Goal: Obtain resource: Obtain resource

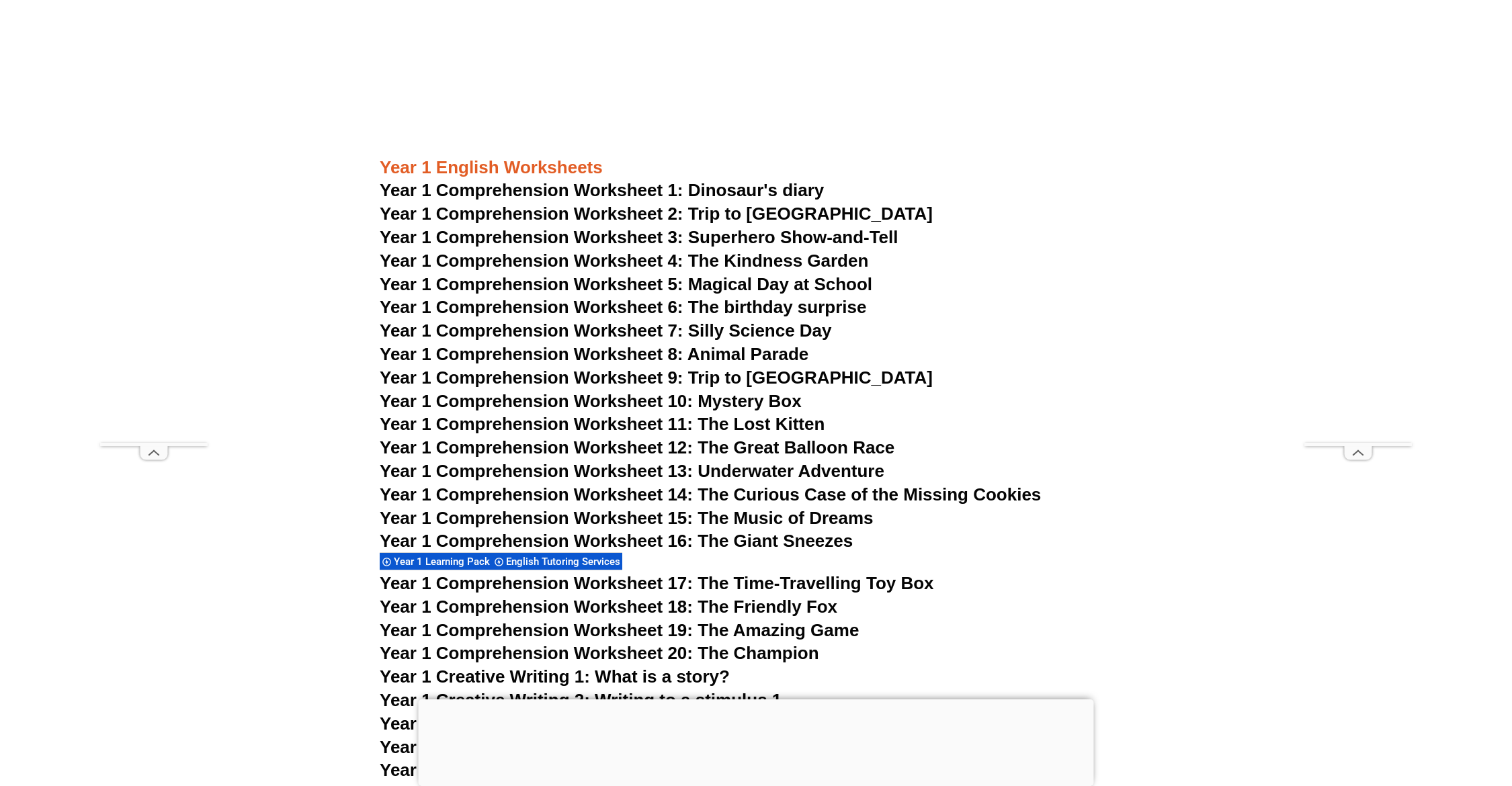
scroll to position [1711, 0]
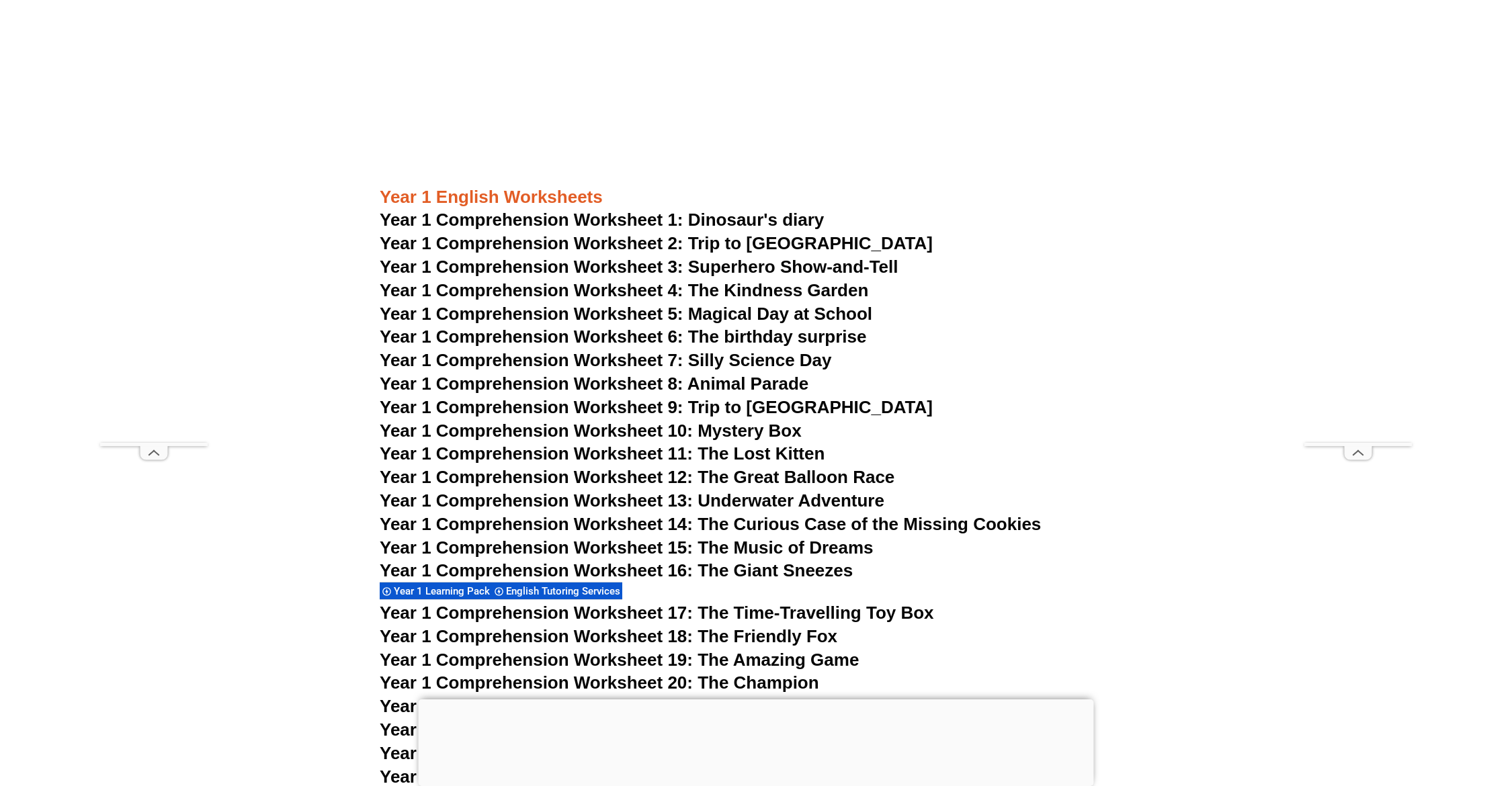
click at [683, 221] on span "Year 1 Comprehension Worksheet 1: Dinosaur's diary" at bounding box center [602, 219] width 445 height 20
click at [766, 339] on span "Year 1 Comprehension Worksheet 6: The birthday surprise" at bounding box center [623, 337] width 487 height 20
click at [649, 385] on span "Year 1 Comprehension Worksheet 8: Animal Parade" at bounding box center [593, 384] width 429 height 20
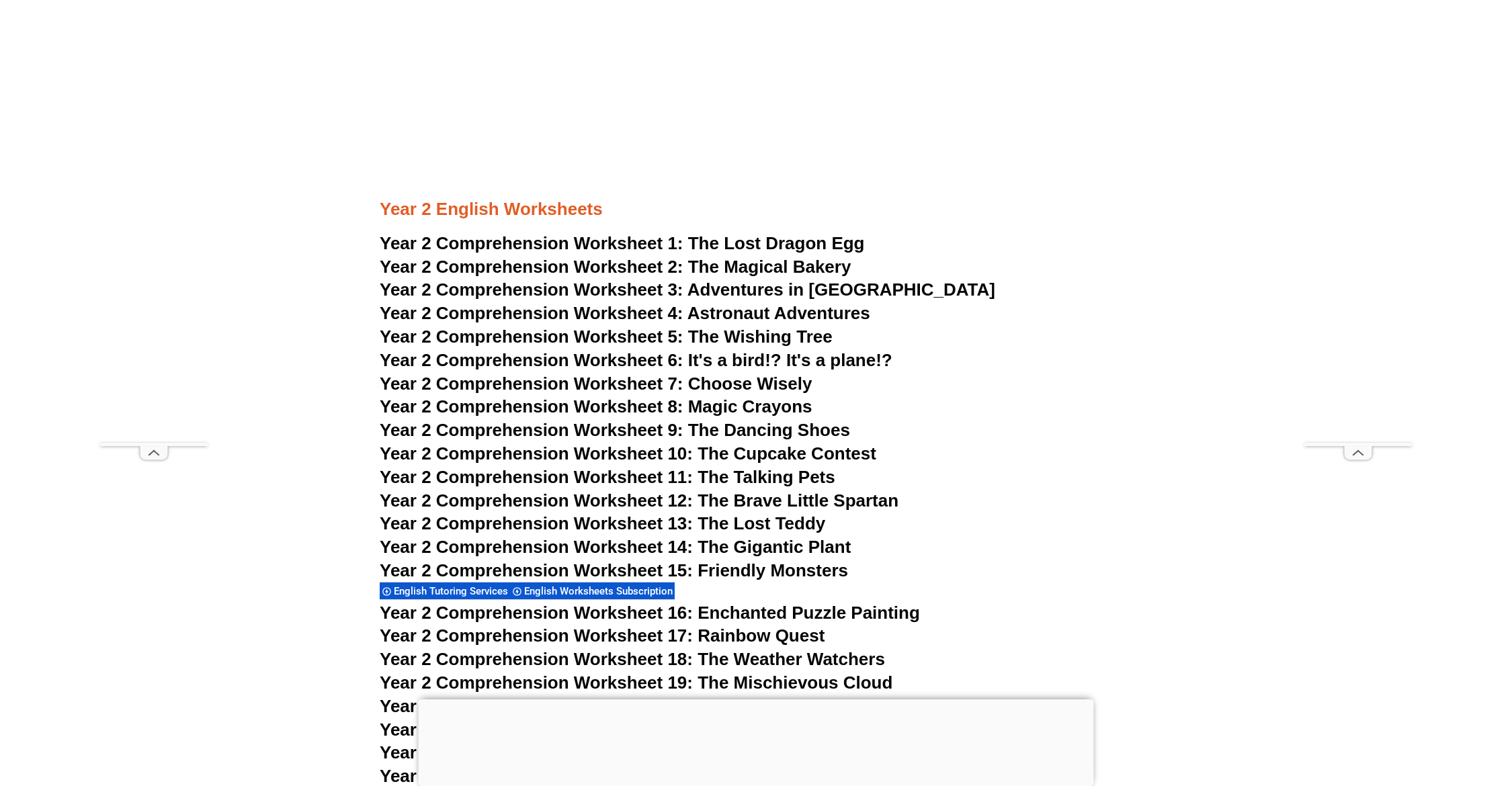
scroll to position [3217, 0]
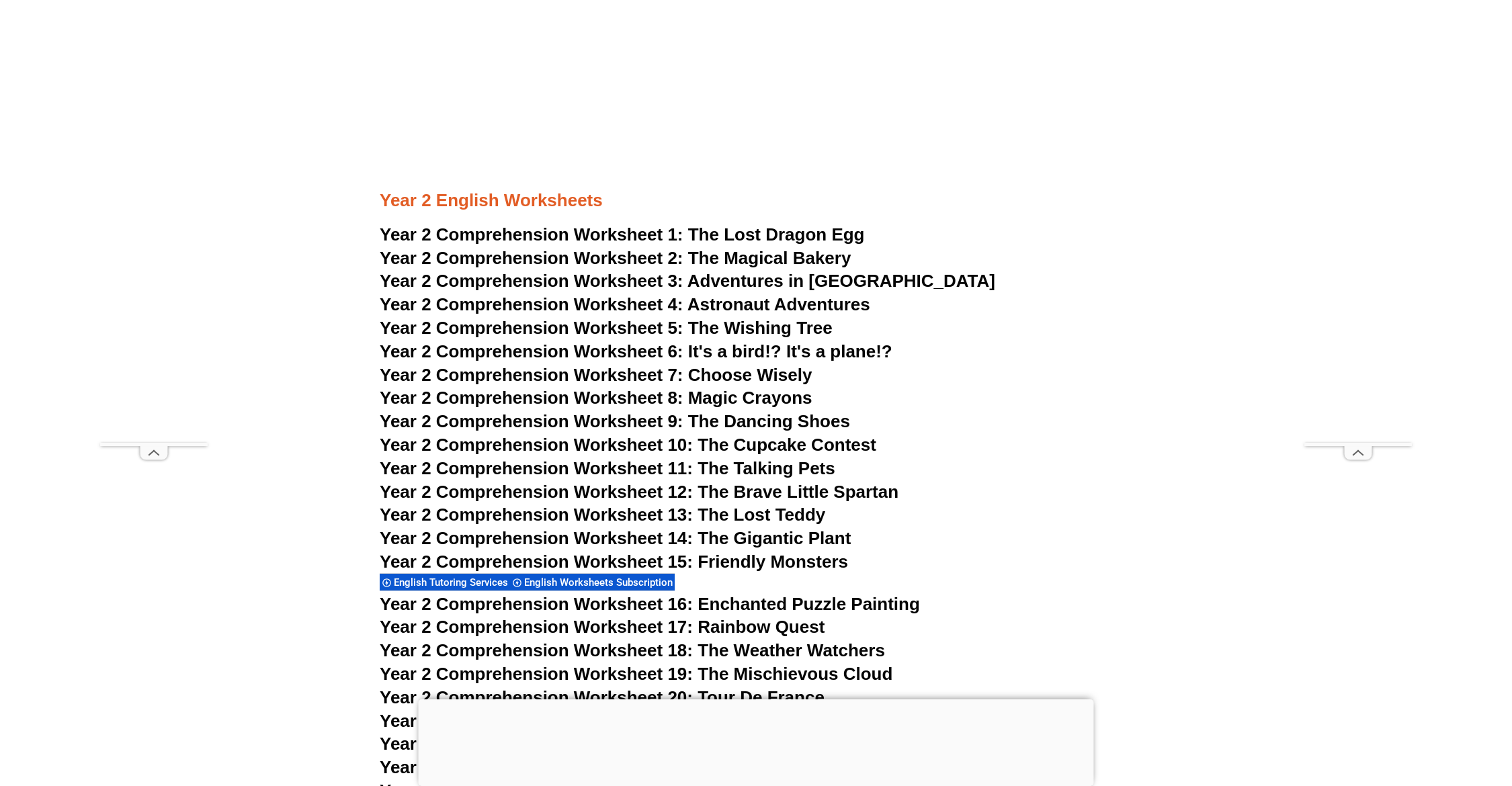
click at [753, 234] on span "The Lost Dragon Egg" at bounding box center [776, 234] width 176 height 20
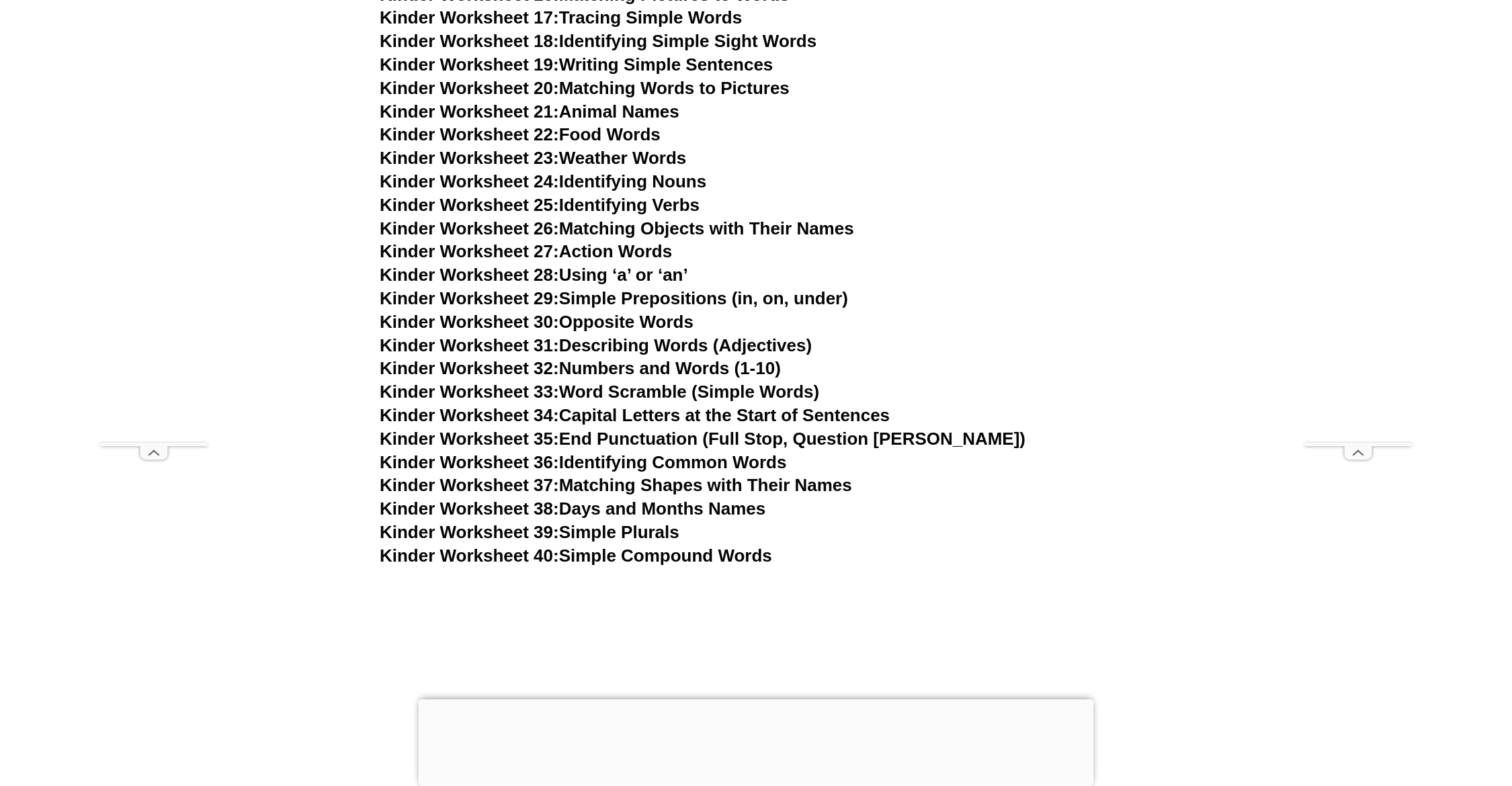
scroll to position [1102, 0]
click at [626, 275] on link "Kinder Worksheet 28: Using ‘a’ or ‘an’" at bounding box center [534, 274] width 309 height 20
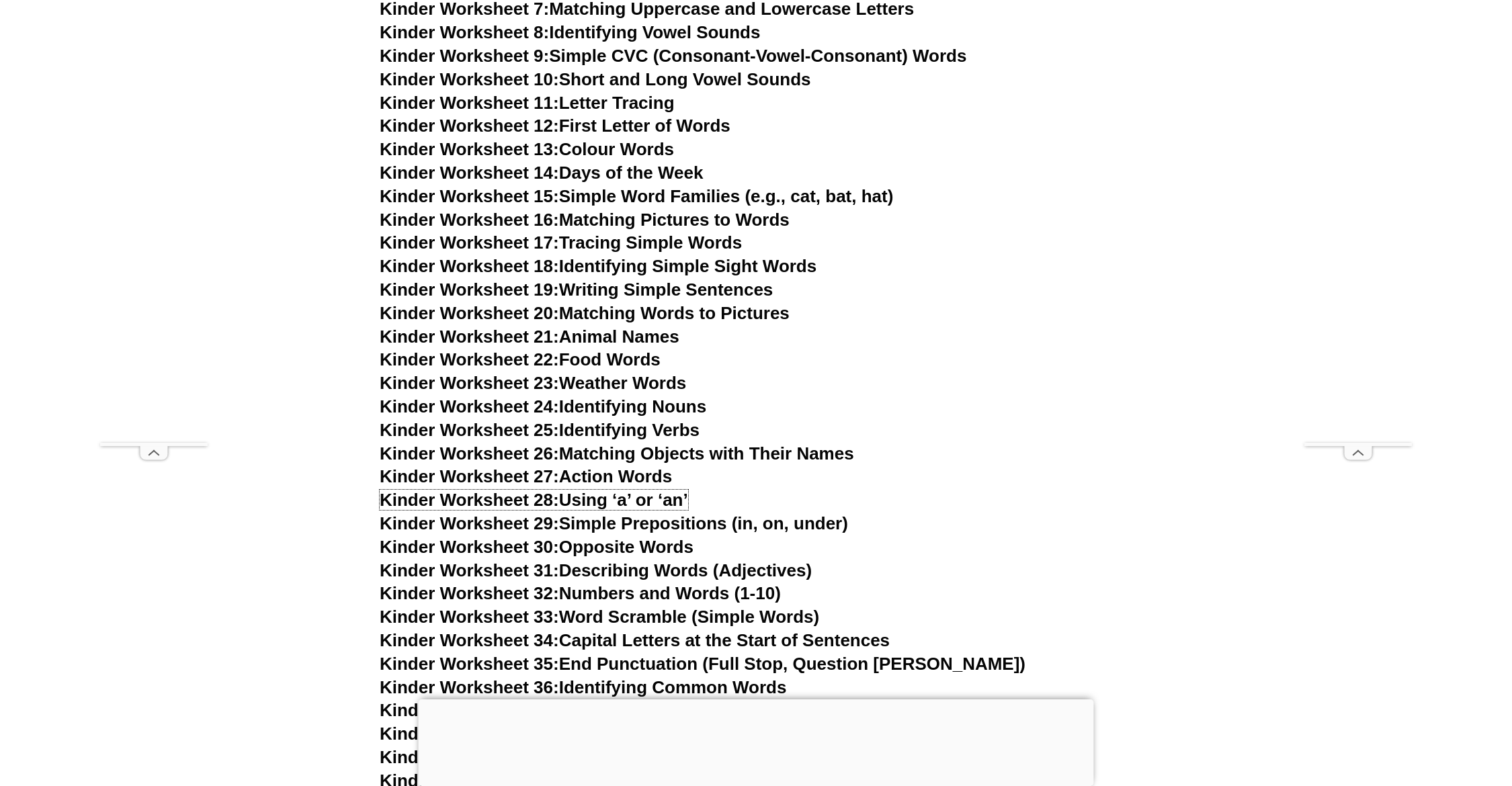
scroll to position [967, 0]
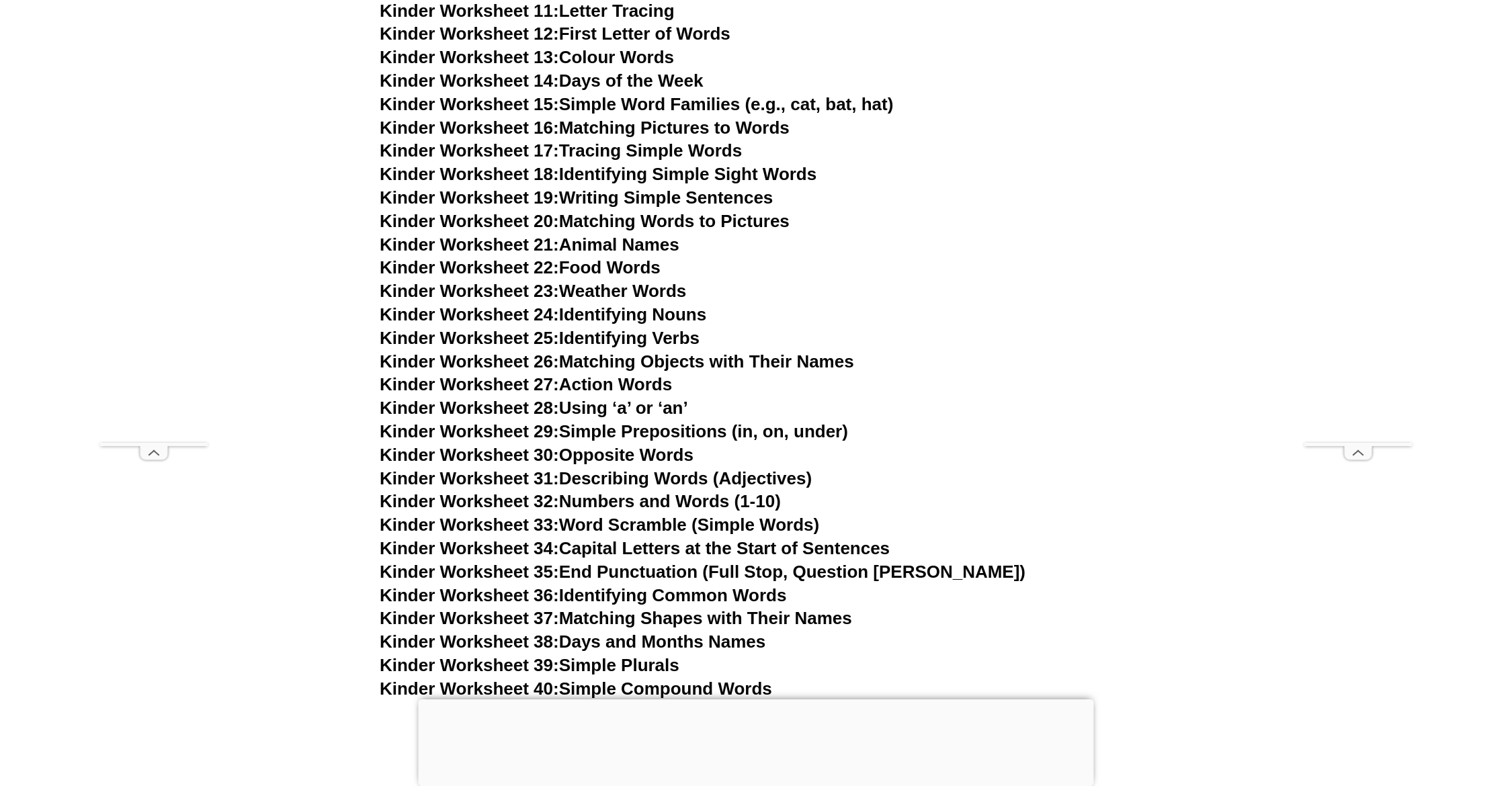
click at [700, 596] on link "Kinder Worksheet 36: Identifying Common Words" at bounding box center [582, 595] width 407 height 20
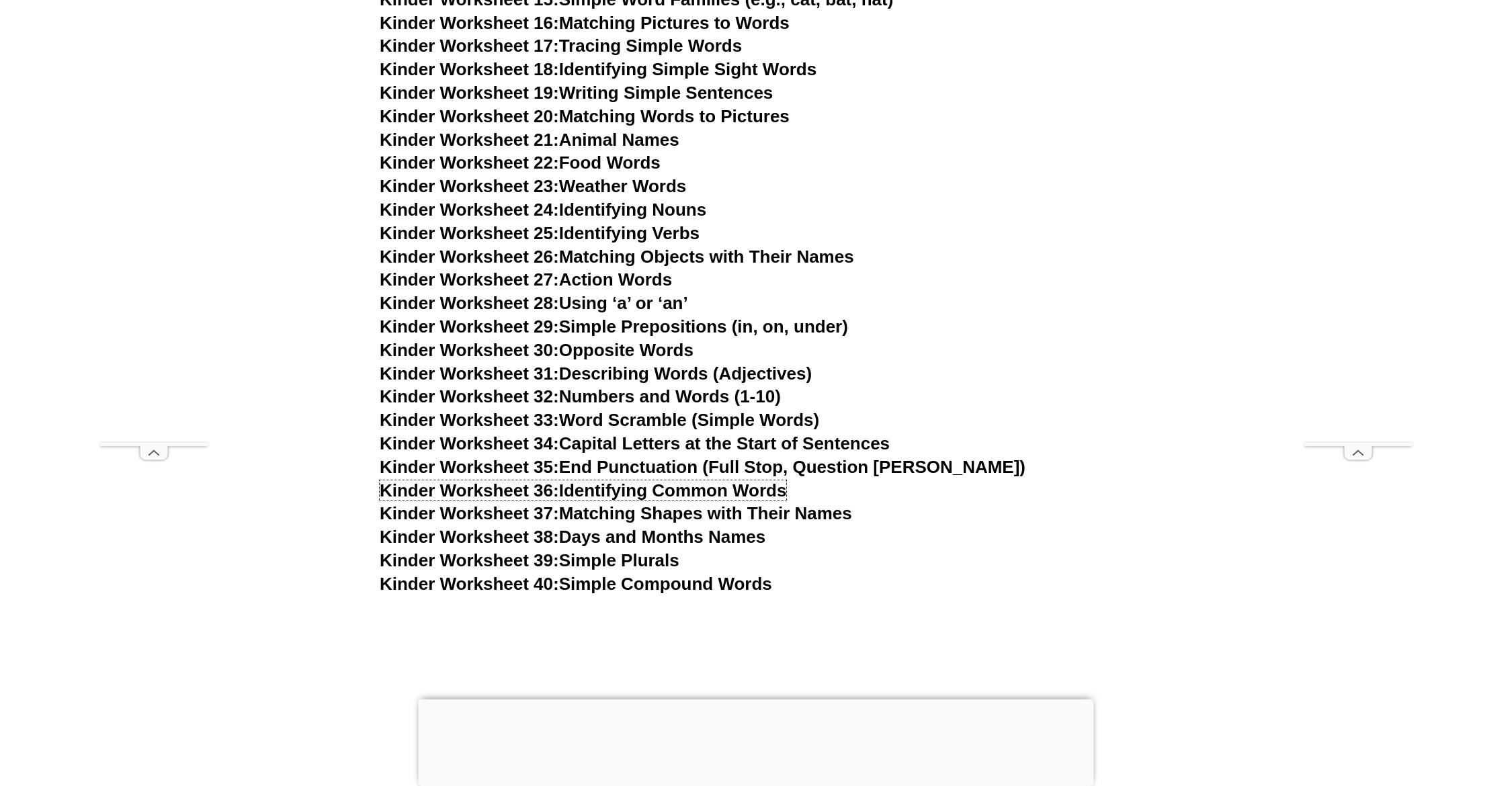
scroll to position [1076, 0]
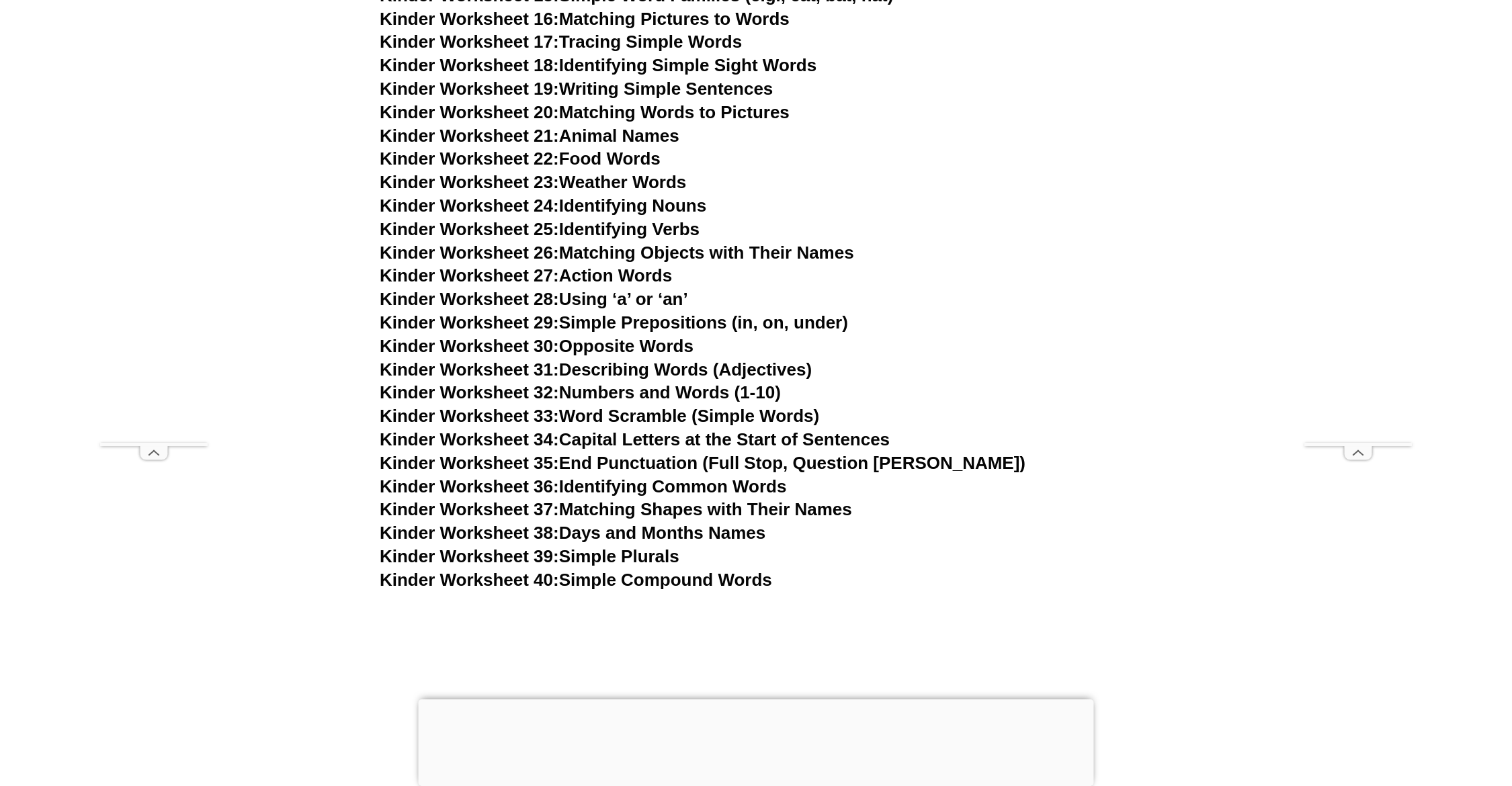
click at [665, 536] on link "Kinder Worksheet 38: Days and Months Names" at bounding box center [572, 533] width 386 height 20
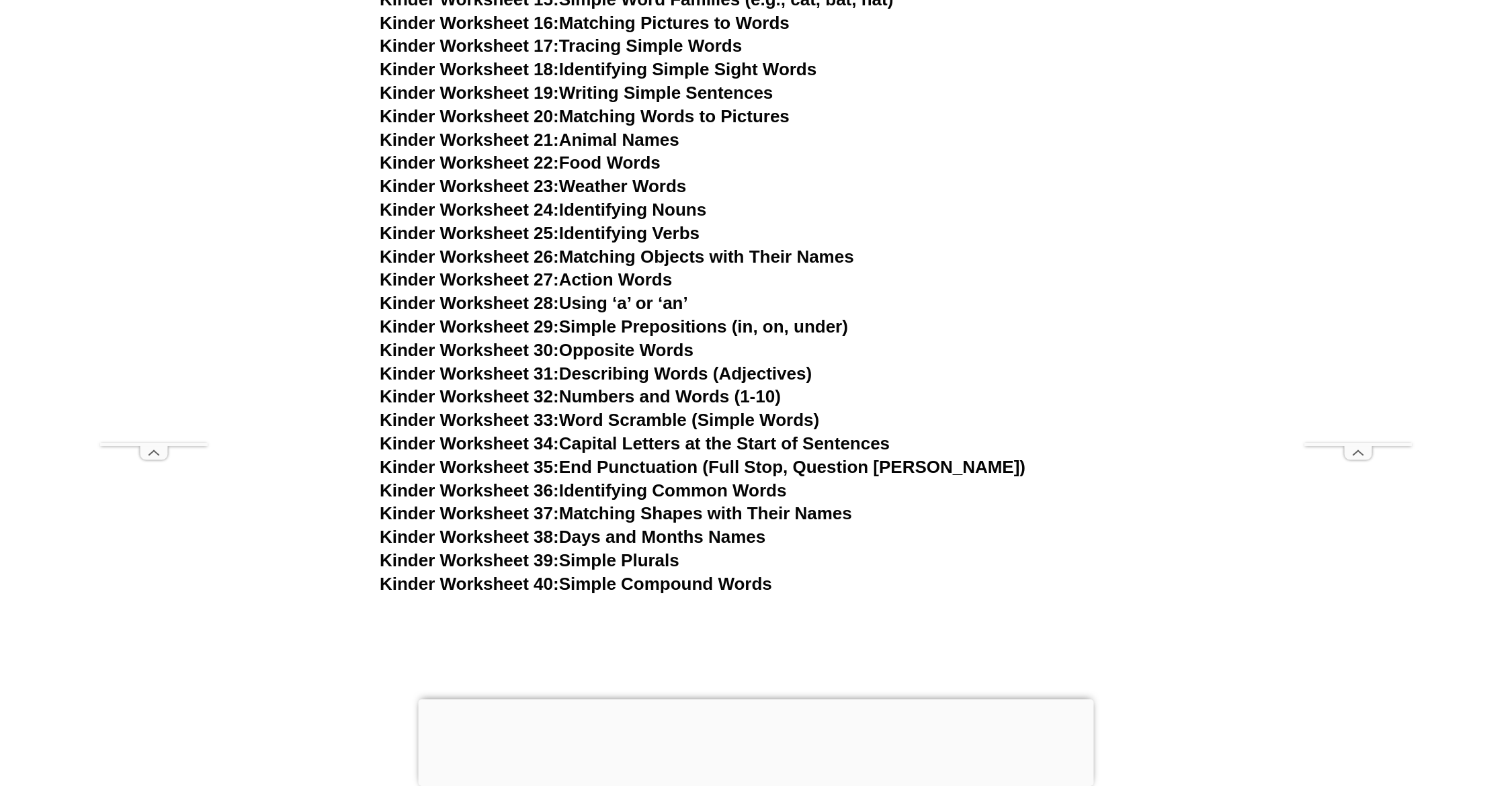
click at [655, 562] on link "Kinder Worksheet 39: Simple Plurals" at bounding box center [529, 560] width 299 height 20
